Goal: Find specific page/section: Find specific page/section

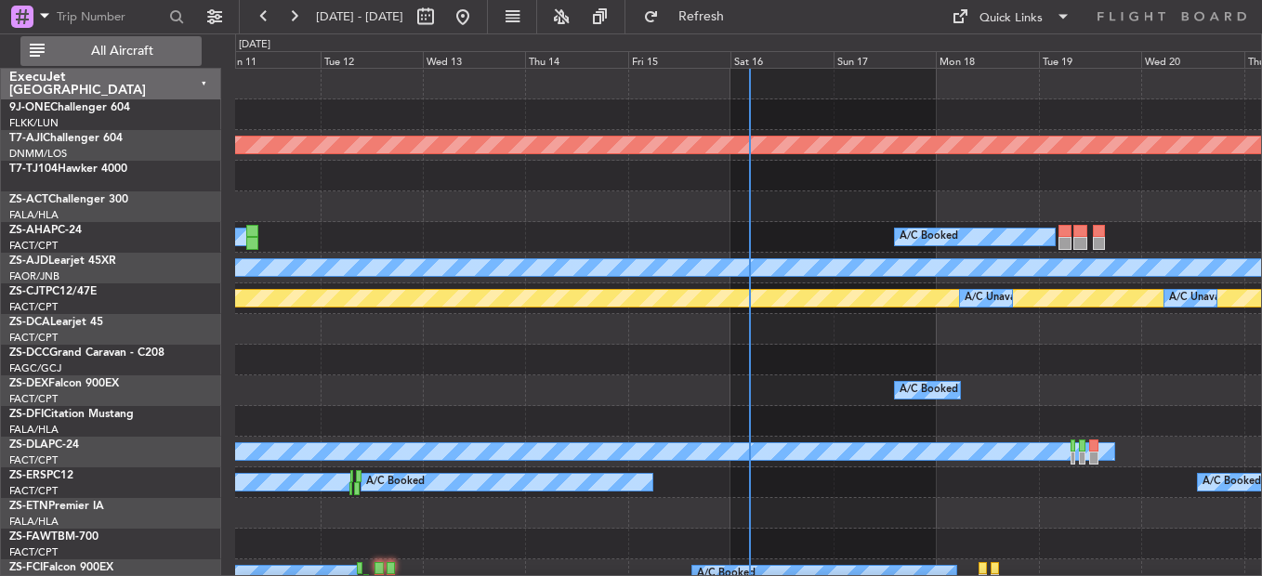
click at [139, 40] on button "All Aircraft" at bounding box center [110, 51] width 181 height 30
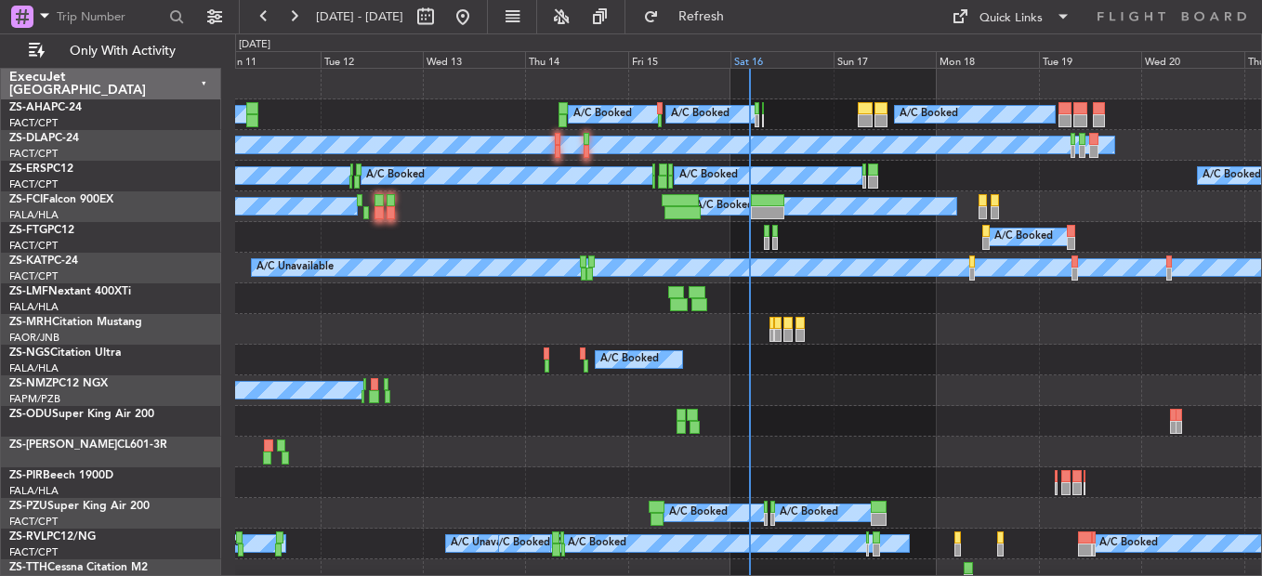
click at [739, 57] on div "Sat 16" at bounding box center [781, 59] width 102 height 17
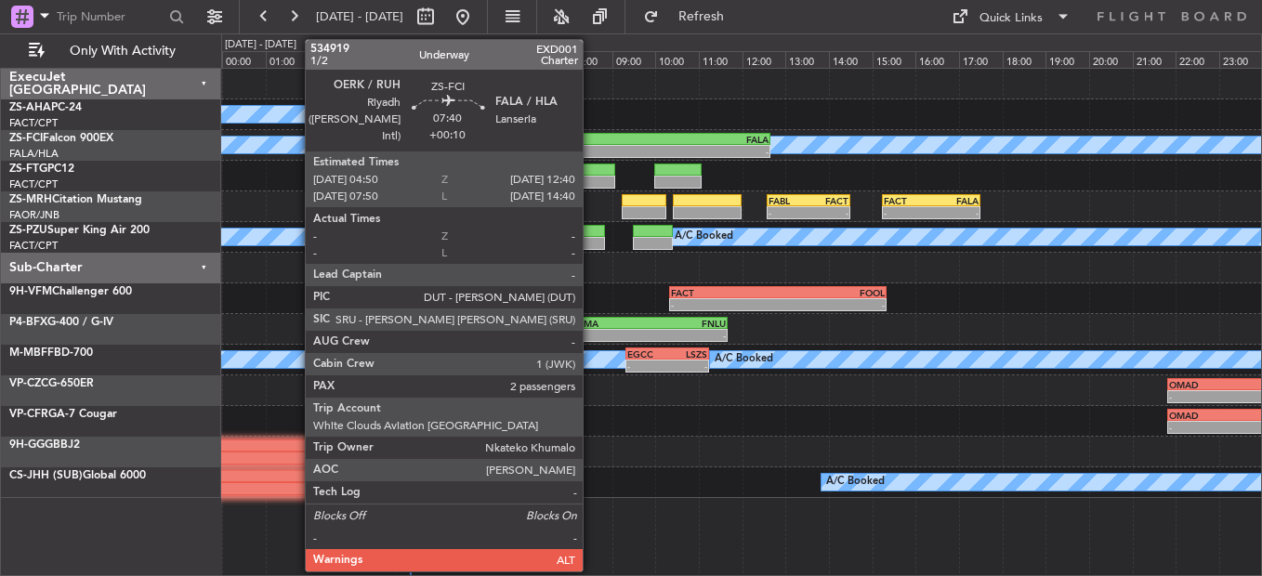
click at [591, 141] on div "OERK" at bounding box center [516, 139] width 168 height 11
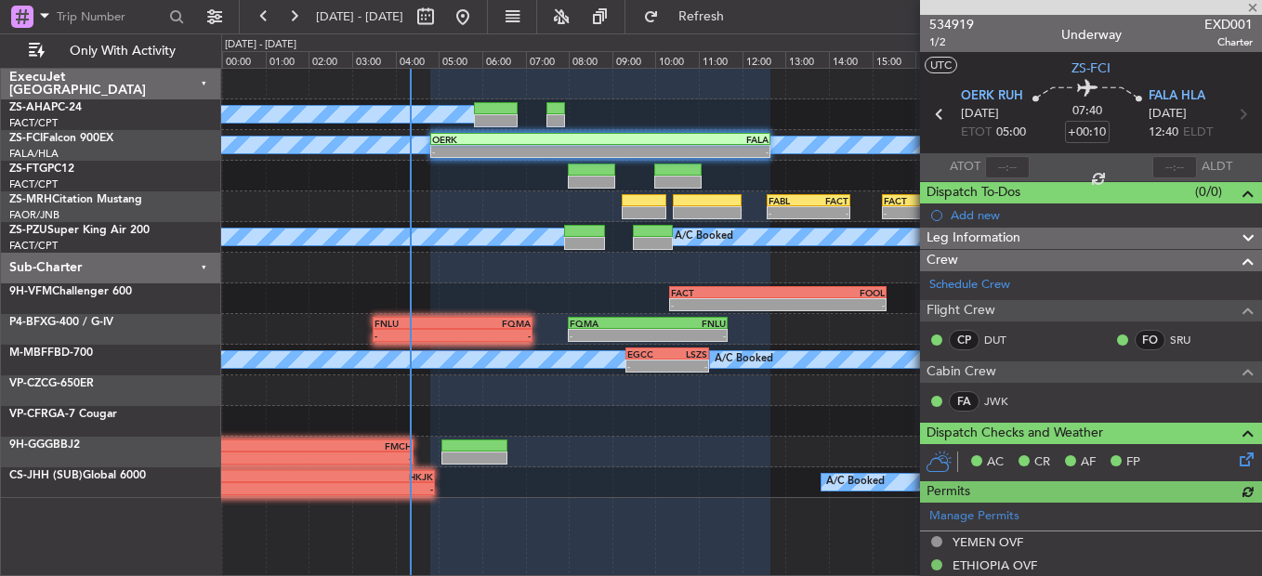
click at [1255, 7] on div at bounding box center [1091, 7] width 342 height 15
click at [587, 266] on div at bounding box center [741, 268] width 1040 height 31
